Goal: Check status: Check status

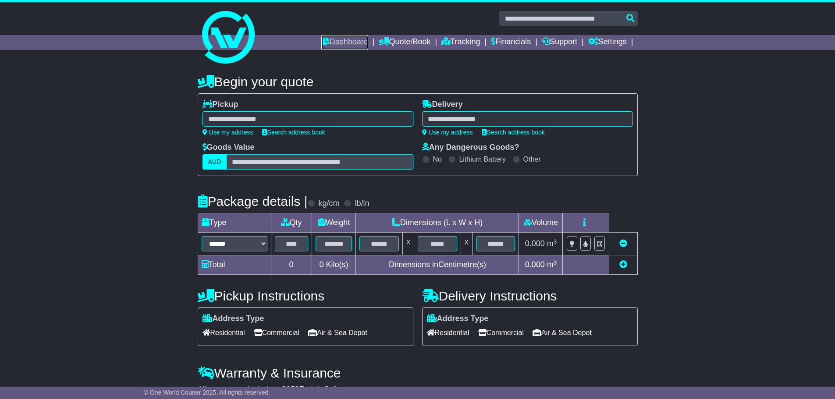
click at [337, 43] on link "Dashboard" at bounding box center [344, 42] width 47 height 15
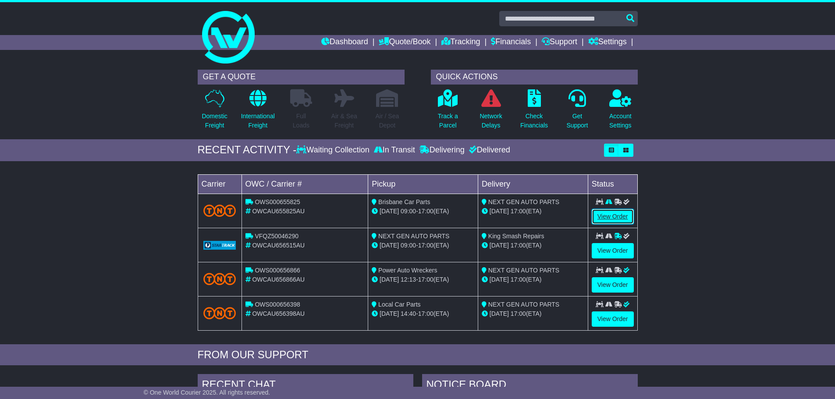
click at [608, 217] on link "View Order" at bounding box center [613, 216] width 42 height 15
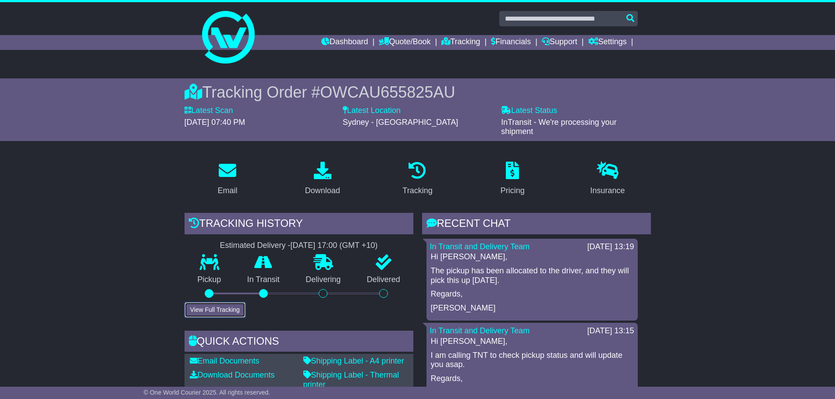
click at [232, 305] on button "View Full Tracking" at bounding box center [215, 309] width 61 height 15
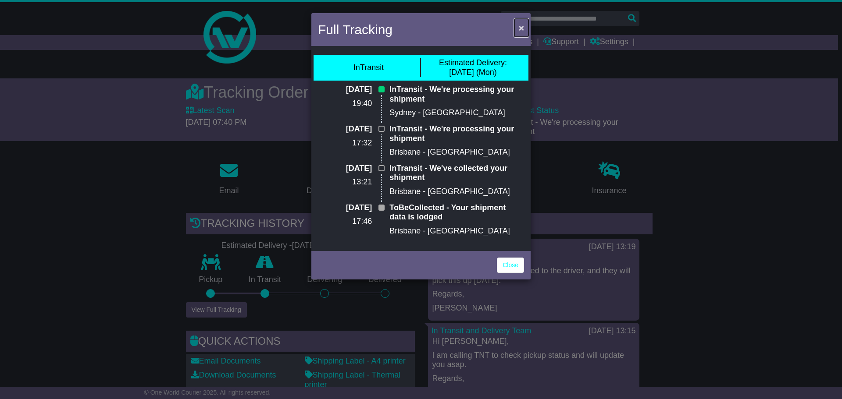
click at [519, 29] on span "×" at bounding box center [521, 28] width 5 height 10
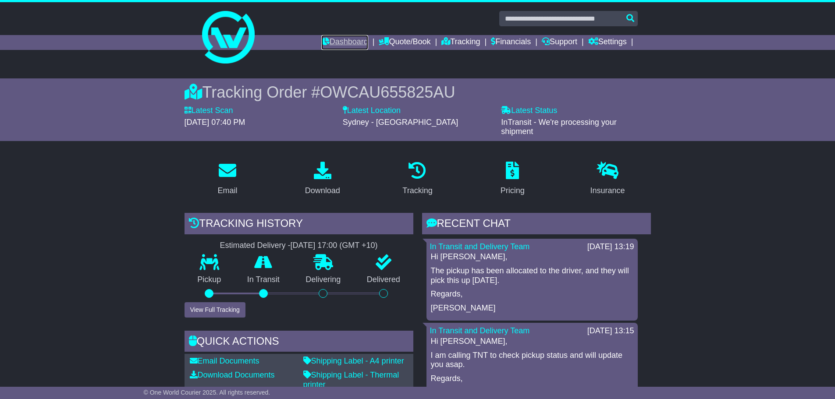
click at [331, 41] on link "Dashboard" at bounding box center [344, 42] width 47 height 15
